Goal: Task Accomplishment & Management: Use online tool/utility

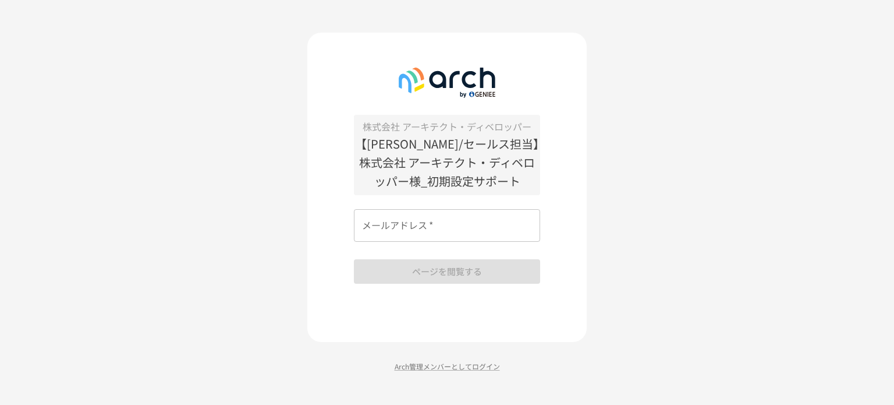
click at [410, 221] on input "メールアドレス   *" at bounding box center [447, 225] width 186 height 33
click at [442, 232] on input "メールアドレス   *" at bounding box center [447, 225] width 186 height 33
type input "**********"
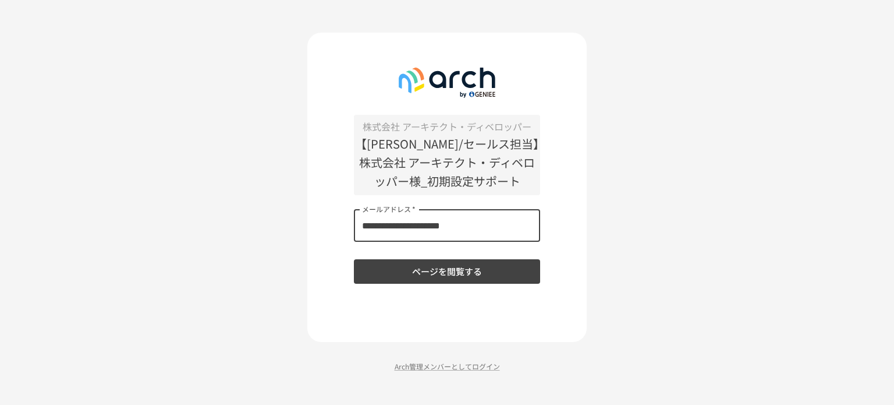
click at [439, 277] on button "ページを閲覧する" at bounding box center [447, 271] width 186 height 24
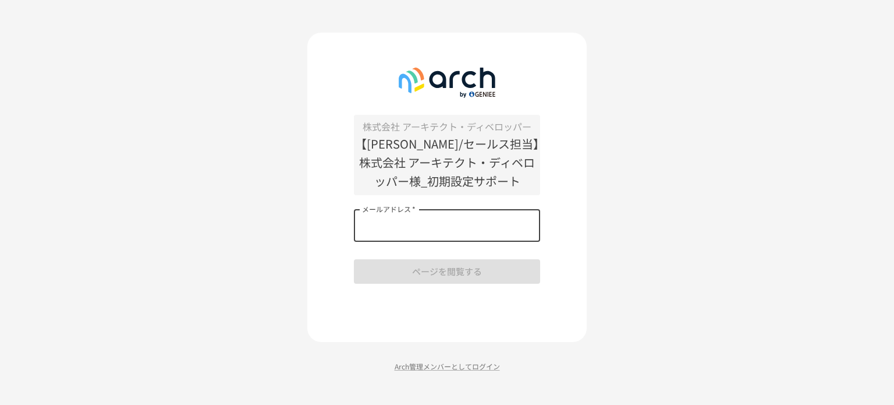
click at [466, 216] on input "メールアドレス   *" at bounding box center [447, 225] width 186 height 33
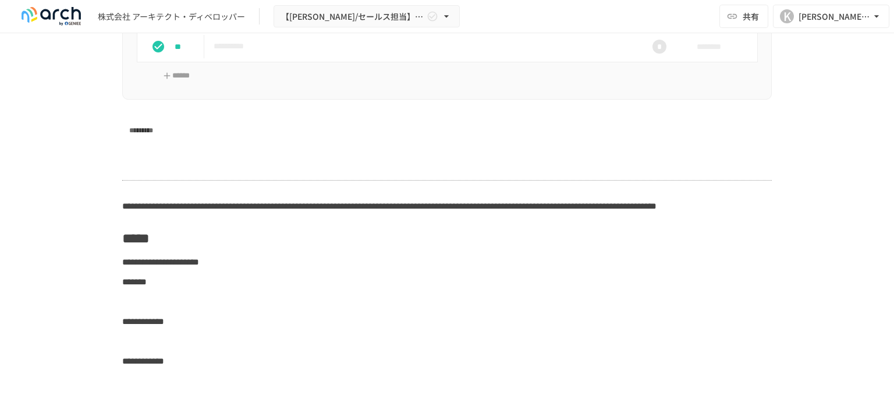
scroll to position [2523, 0]
